Goal: Information Seeking & Learning: Learn about a topic

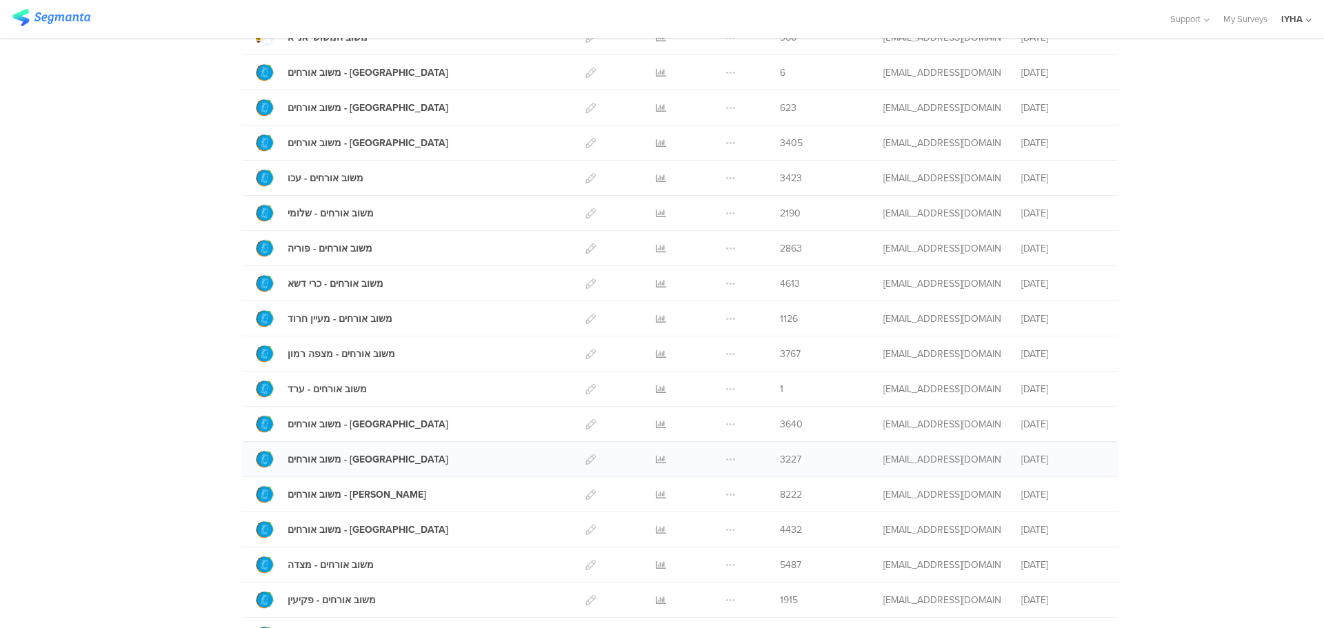
scroll to position [253, 0]
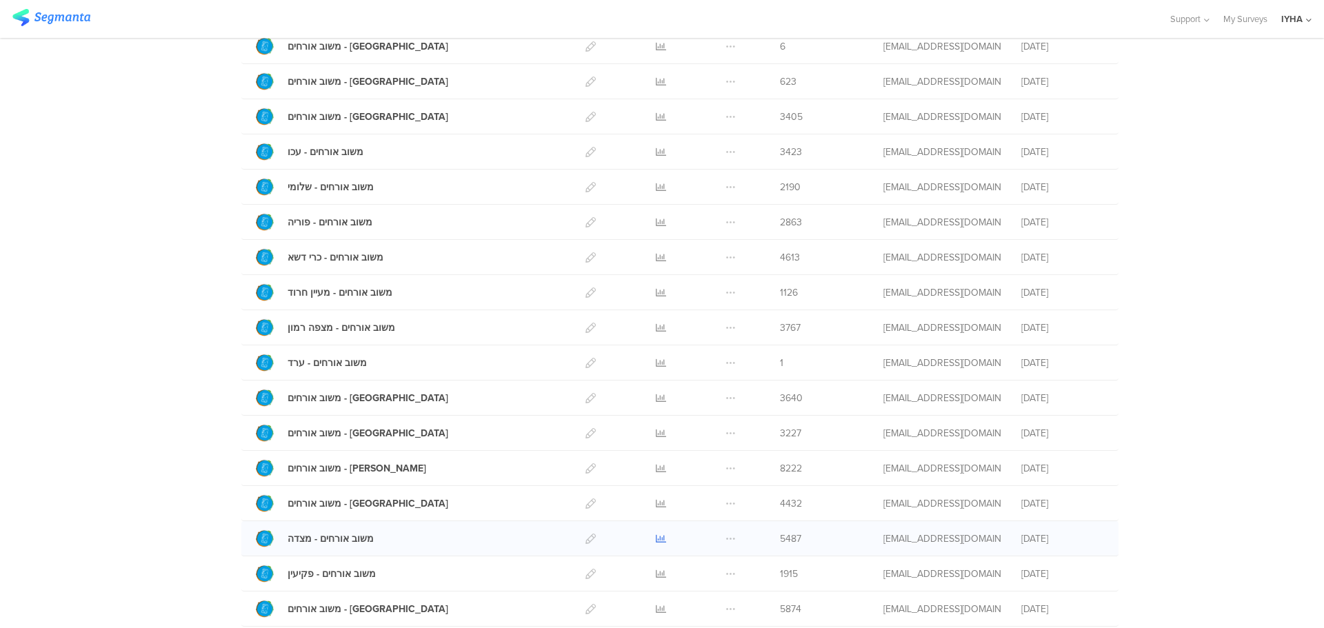
click at [656, 536] on icon at bounding box center [661, 539] width 10 height 10
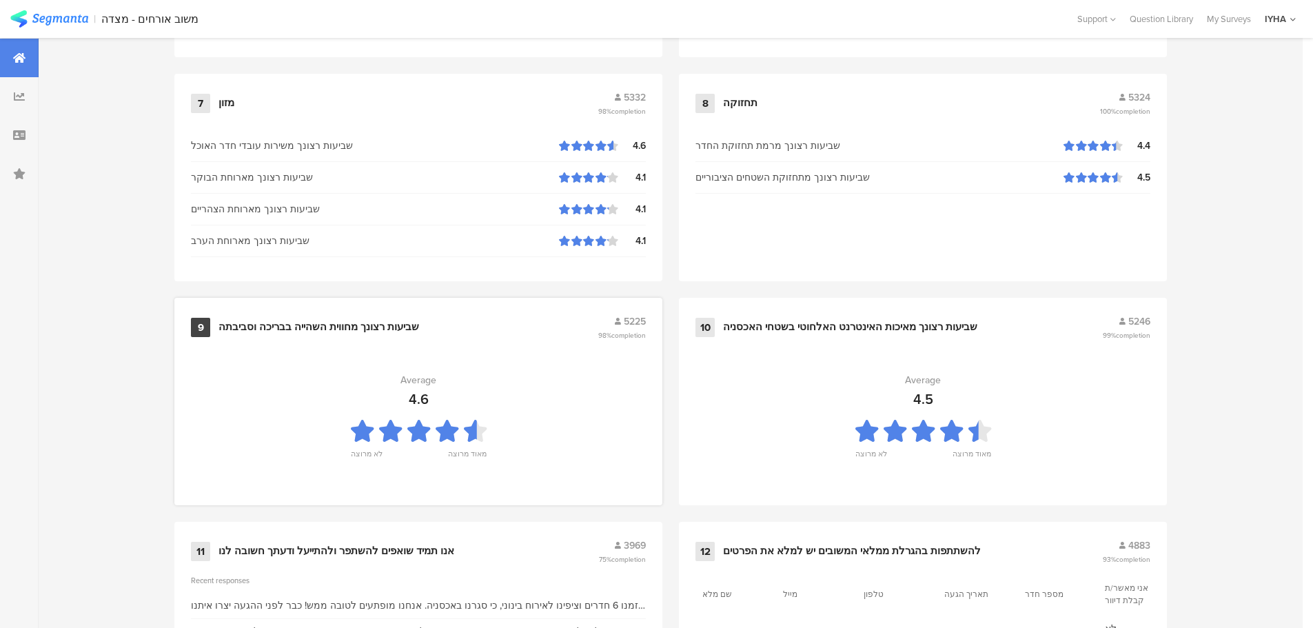
scroll to position [1394, 0]
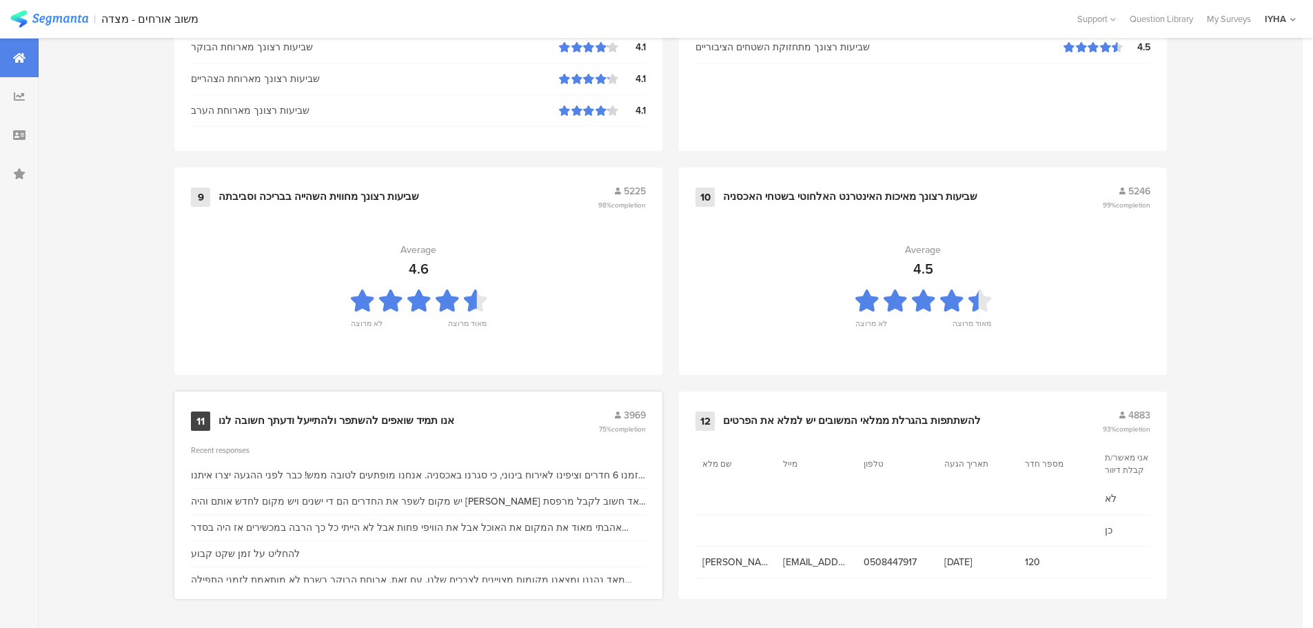
click at [355, 414] on div "אנו תמיד שואפים להשתפר ולהתייעל ודעתך חשובה לנו" at bounding box center [337, 421] width 236 height 14
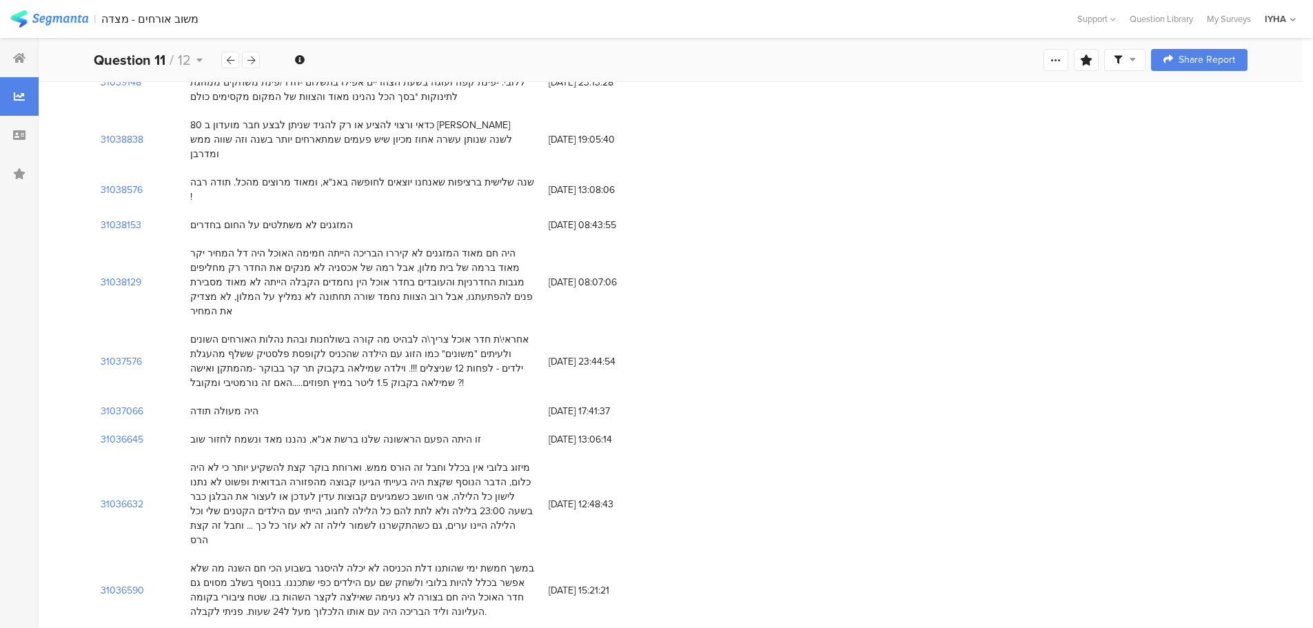
scroll to position [6410, 0]
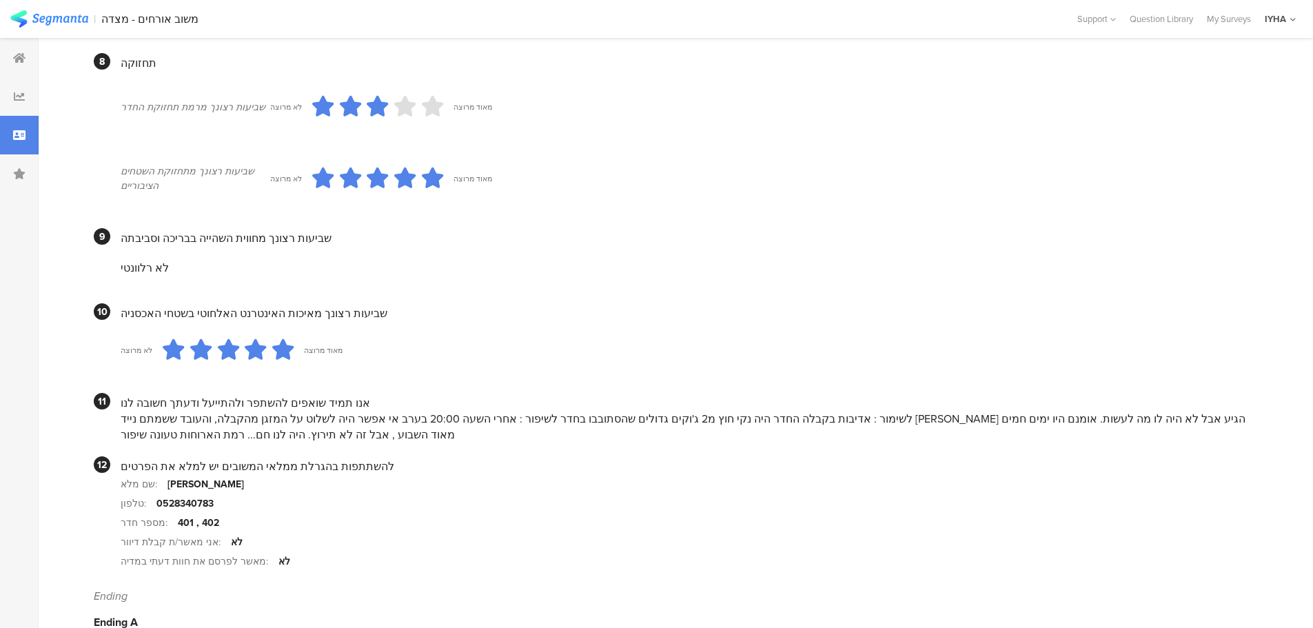
scroll to position [1161, 0]
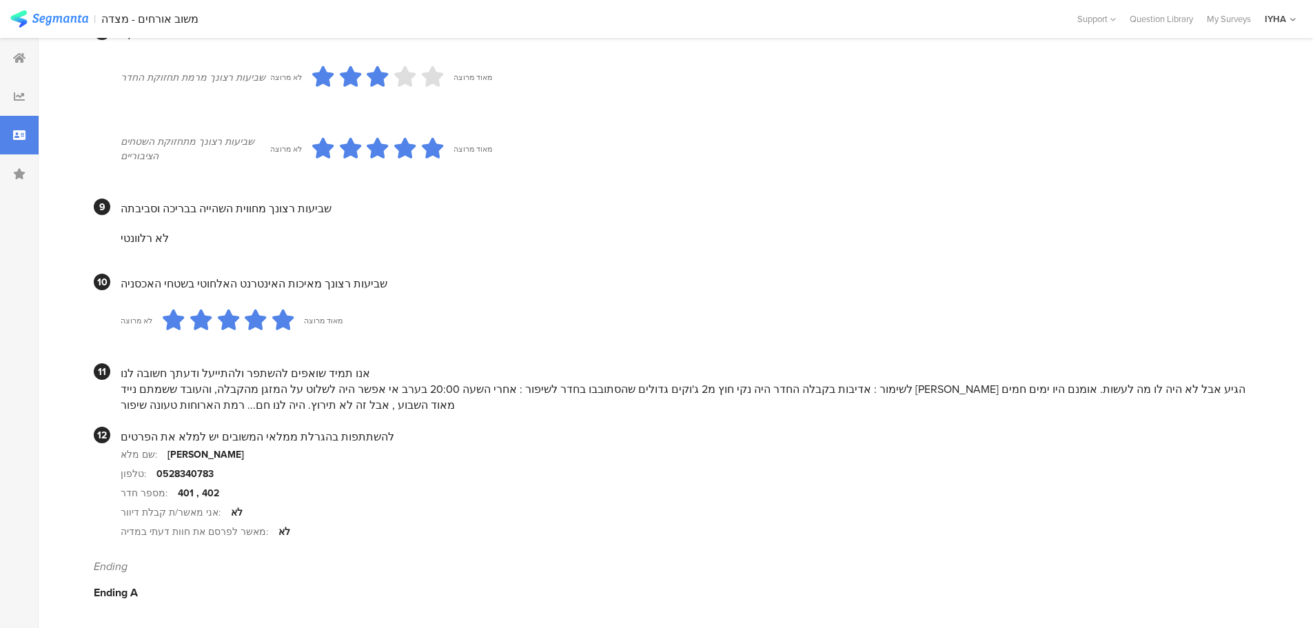
scroll to position [6410, 0]
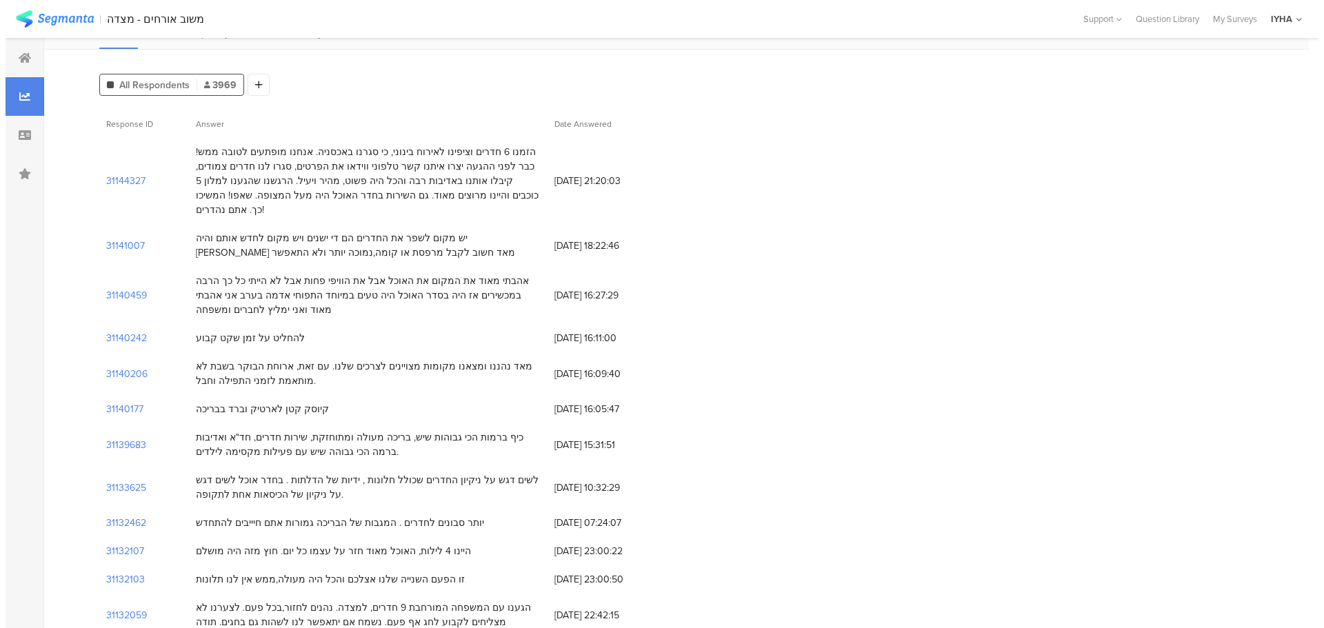
scroll to position [0, 0]
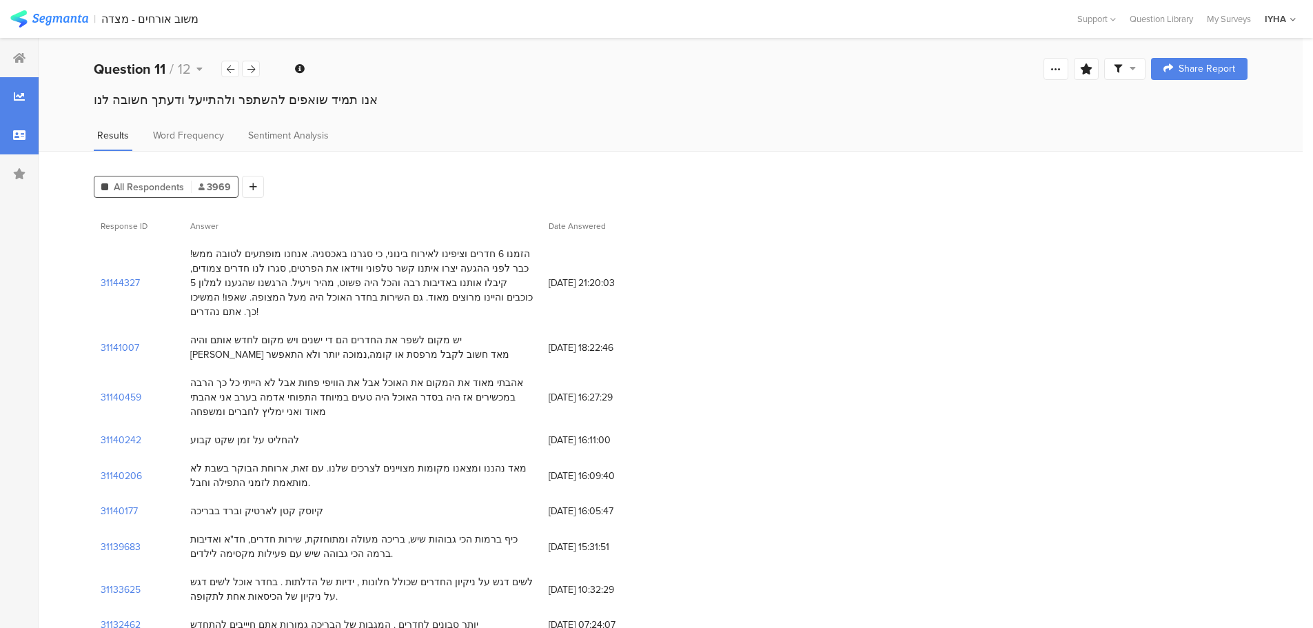
click at [12, 128] on div at bounding box center [19, 135] width 39 height 39
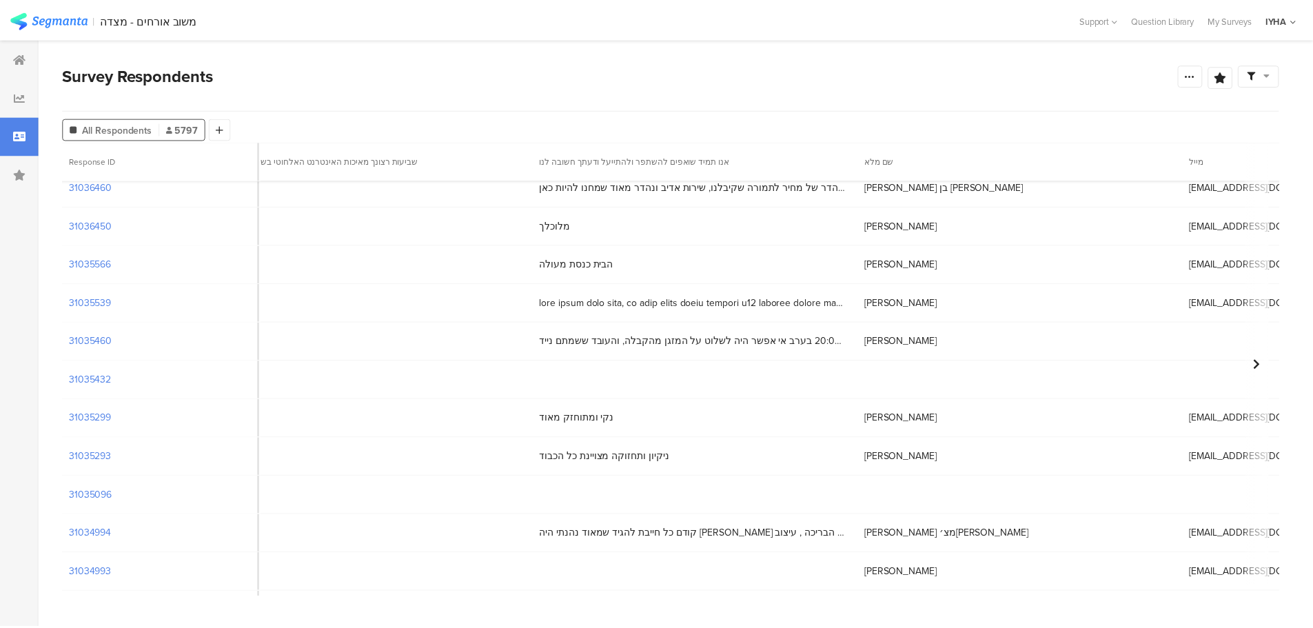
scroll to position [7911, 5130]
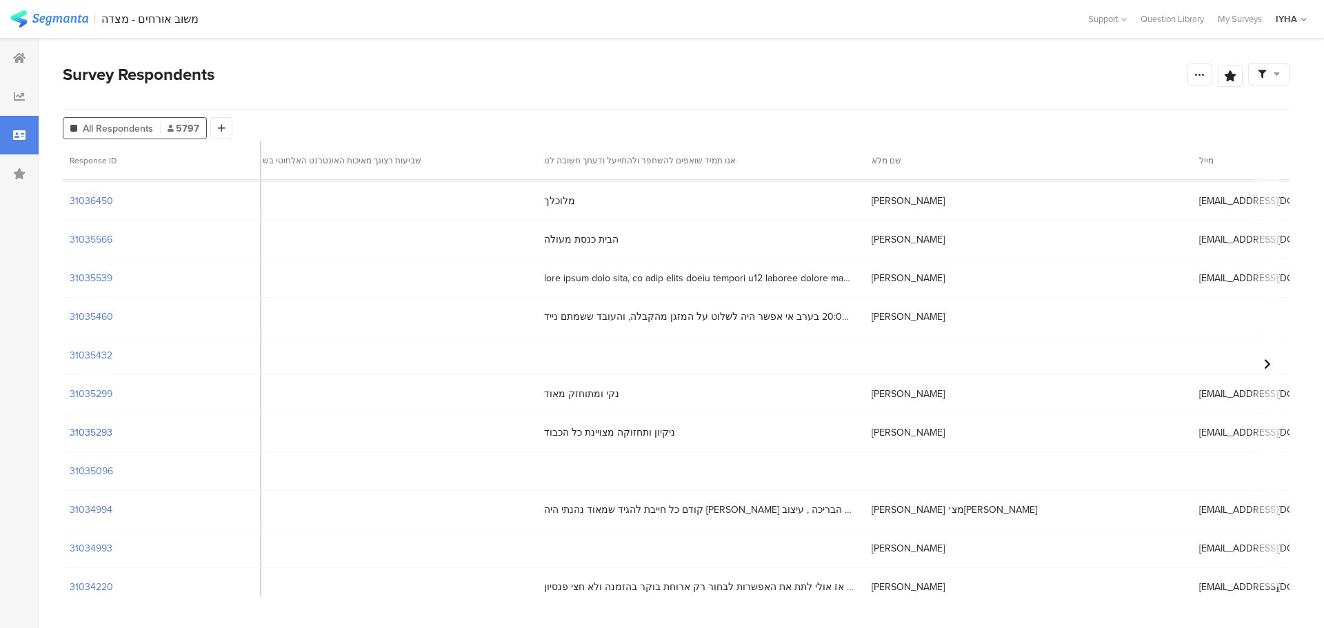
click at [82, 429] on section "31035293" at bounding box center [91, 432] width 43 height 14
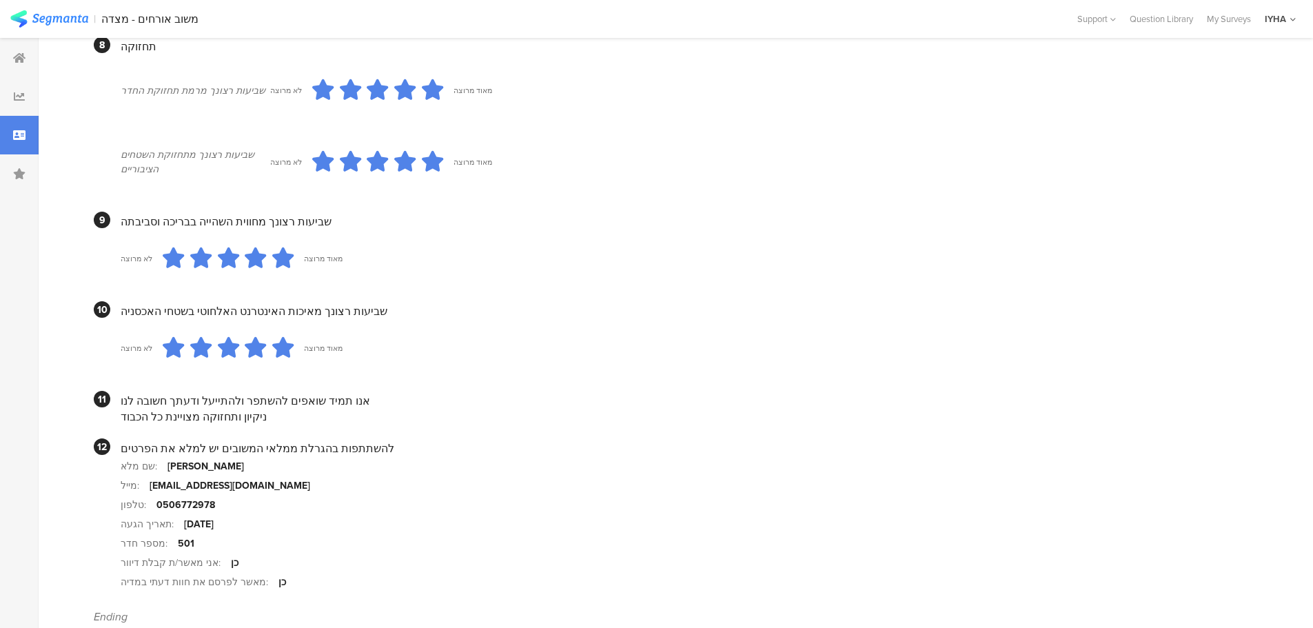
scroll to position [1170, 0]
